Goal: Task Accomplishment & Management: Manage account settings

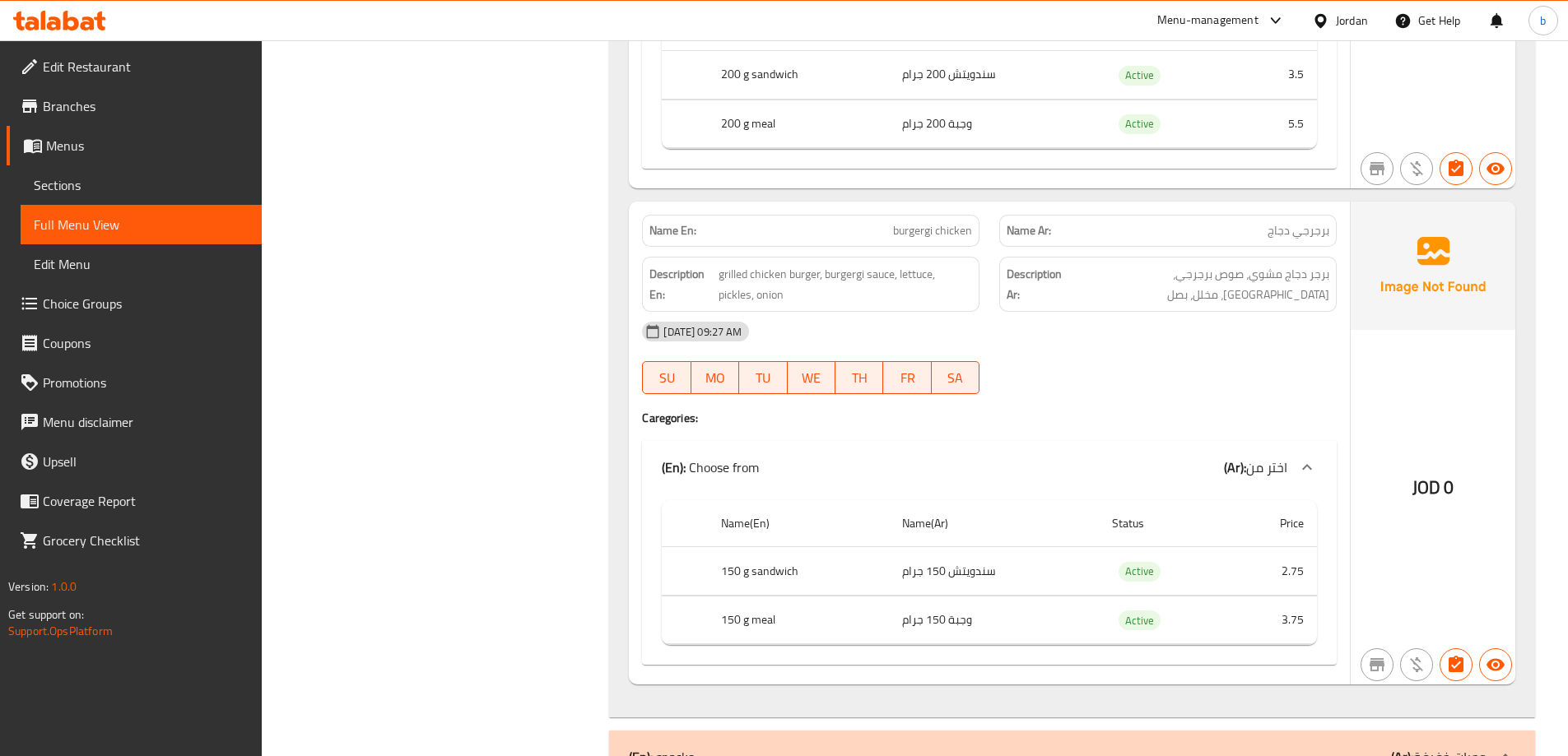
scroll to position [2542, 0]
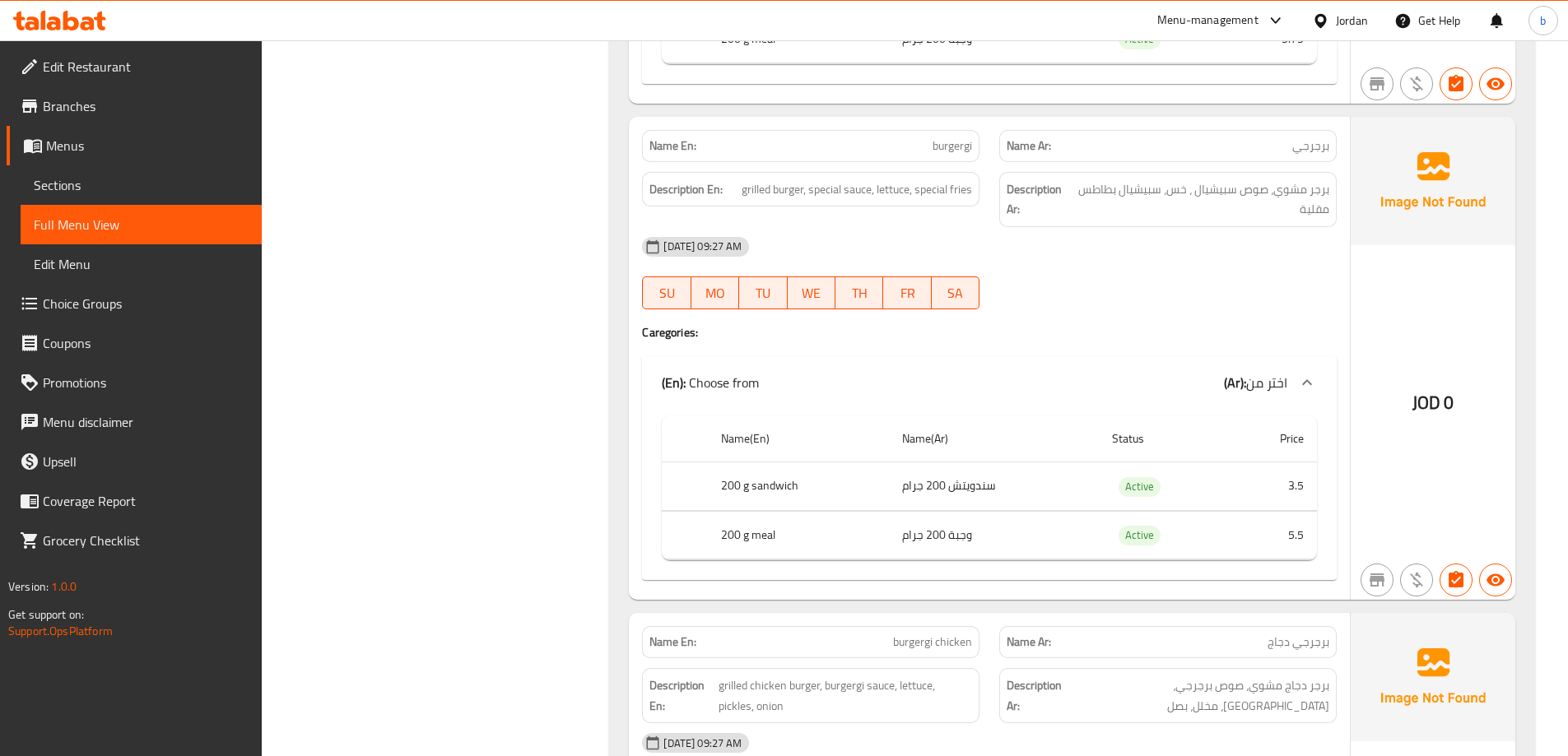
click at [150, 61] on span "Edit Restaurant" at bounding box center [145, 67] width 206 height 20
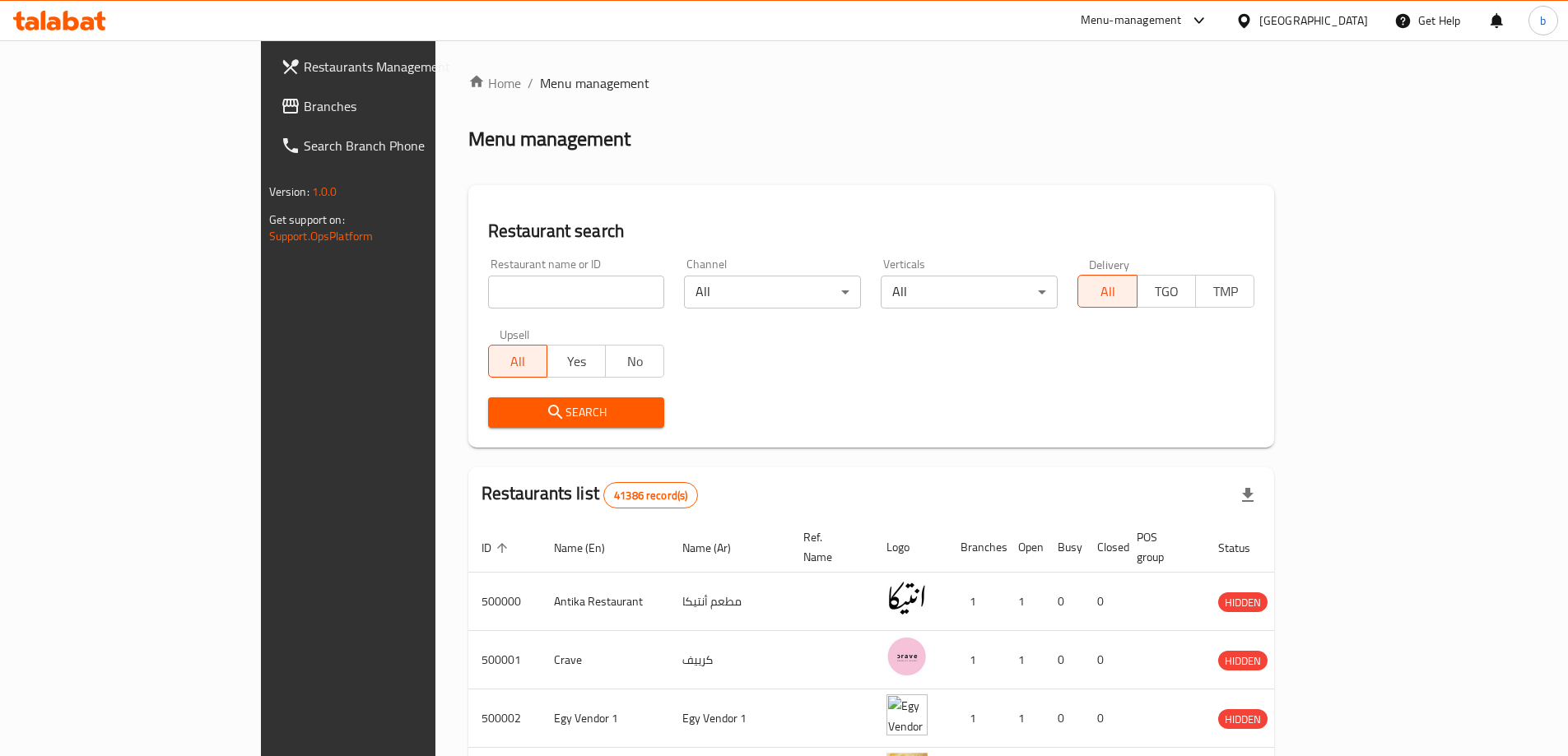
drag, startPoint x: 321, startPoint y: 604, endPoint x: 847, endPoint y: 159, distance: 689.0
click at [847, 159] on div "Home / Menu management Menu management Restaurant search Restaurant name or ID …" at bounding box center [871, 630] width 806 height 1114
